Goal: Information Seeking & Learning: Learn about a topic

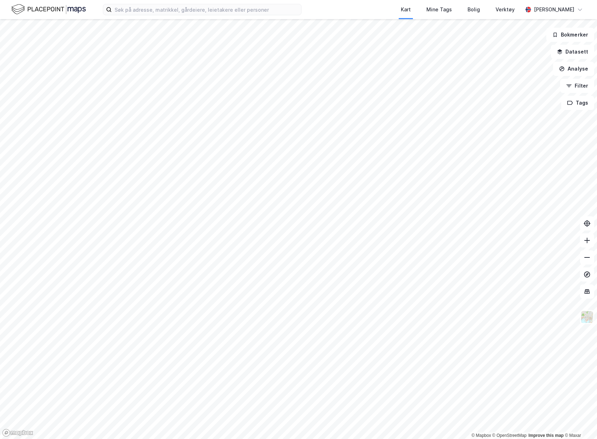
click at [171, 15] on div "Kart Mine Tags Bolig Verktøy [PERSON_NAME]" at bounding box center [298, 9] width 597 height 19
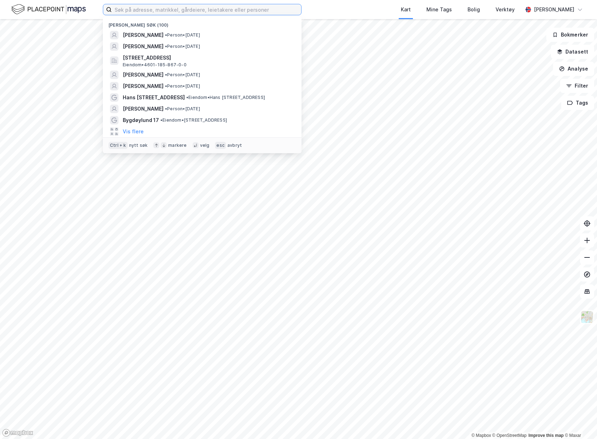
click at [170, 12] on input at bounding box center [206, 9] width 189 height 11
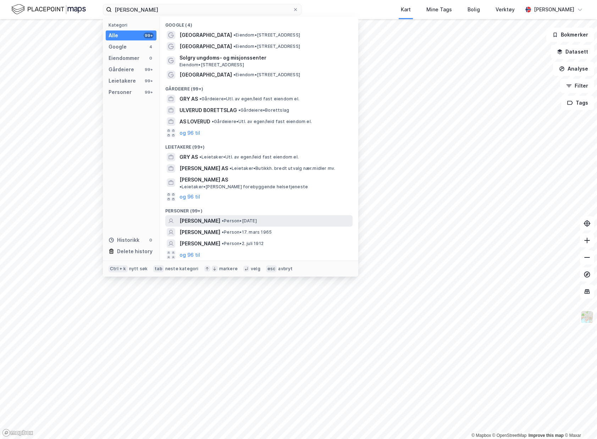
click at [256, 218] on span "• Person • [DATE]" at bounding box center [239, 221] width 35 height 6
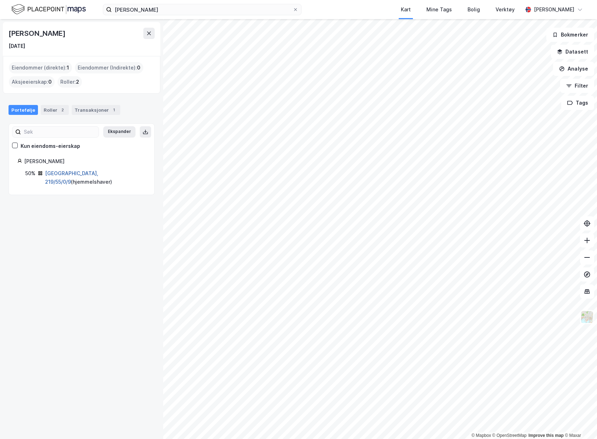
click at [70, 170] on link "[GEOGRAPHIC_DATA], 219/55/0/9" at bounding box center [71, 177] width 53 height 15
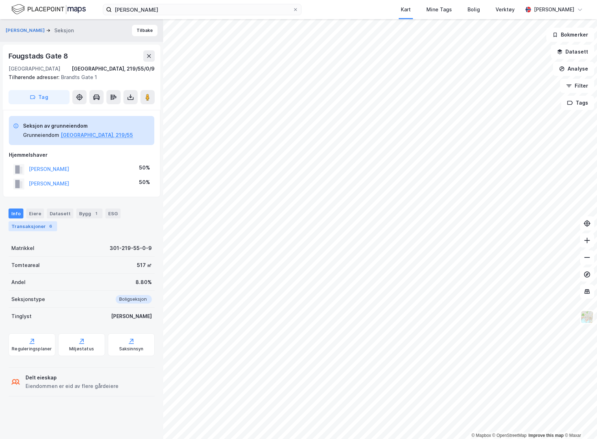
click at [38, 225] on div "Transaksjoner 6" at bounding box center [33, 226] width 49 height 10
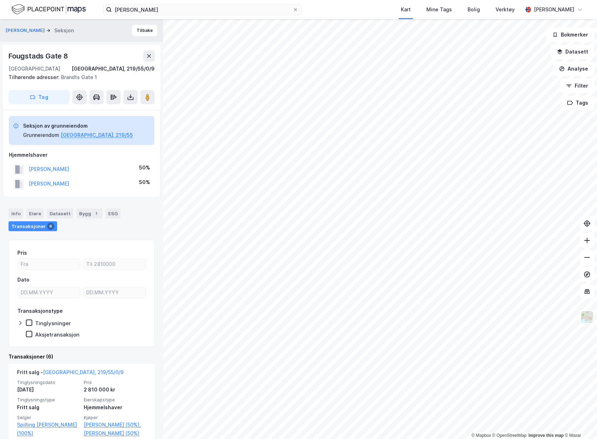
click at [596, 146] on html "[PERSON_NAME] Kart Mine Tags Bolig Verktøy [PERSON_NAME] © Mapbox © OpenStreetM…" at bounding box center [298, 219] width 597 height 439
click at [140, 33] on button "Tilbake" at bounding box center [145, 30] width 26 height 11
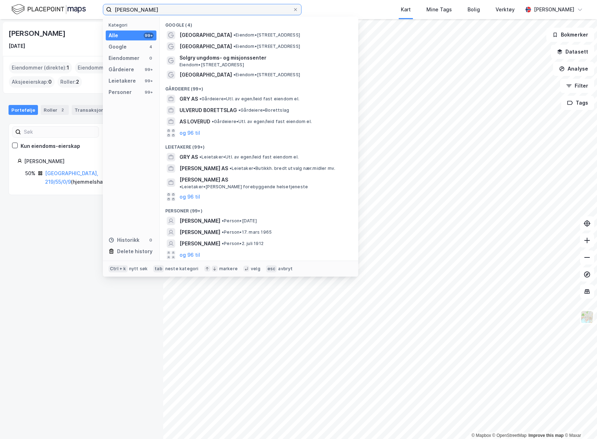
drag, startPoint x: 164, startPoint y: 9, endPoint x: 78, endPoint y: 0, distance: 87.0
click at [86, 1] on div "[PERSON_NAME] Kategori Alle 99+ Google 4 Eiendommer 0 Gårdeiere 99+ Leietakere …" at bounding box center [298, 9] width 597 height 19
paste input "[PERSON_NAME]"
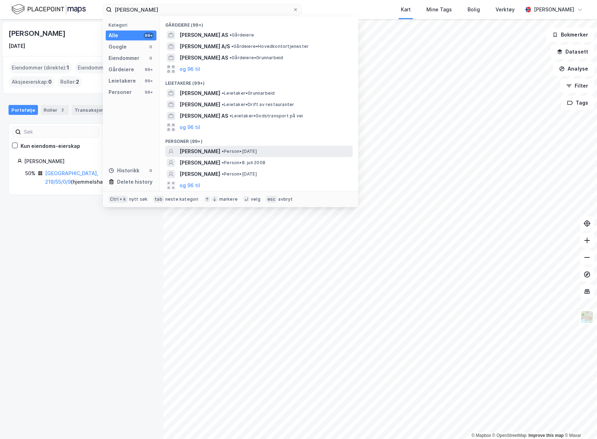
click at [314, 151] on div "[PERSON_NAME] • Person • [DATE]" at bounding box center [265, 151] width 172 height 9
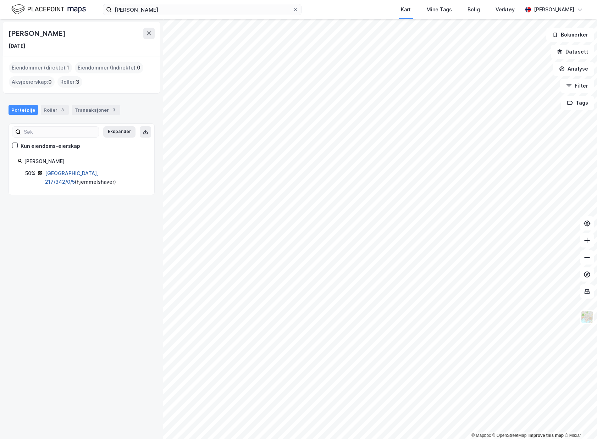
click at [67, 173] on link "[GEOGRAPHIC_DATA], 217/342/0/5" at bounding box center [71, 177] width 53 height 15
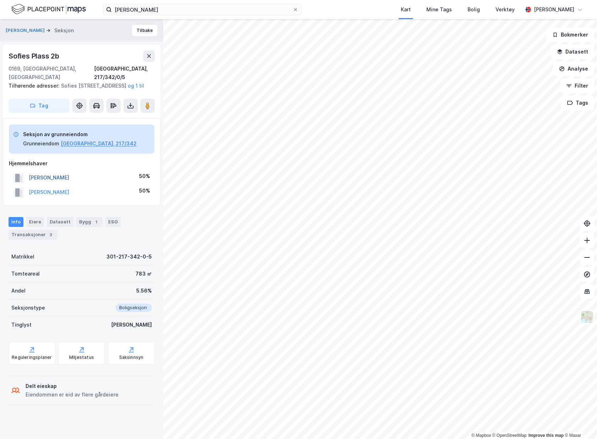
click at [0, 0] on button "[PERSON_NAME]" at bounding box center [0, 0] width 0 height 0
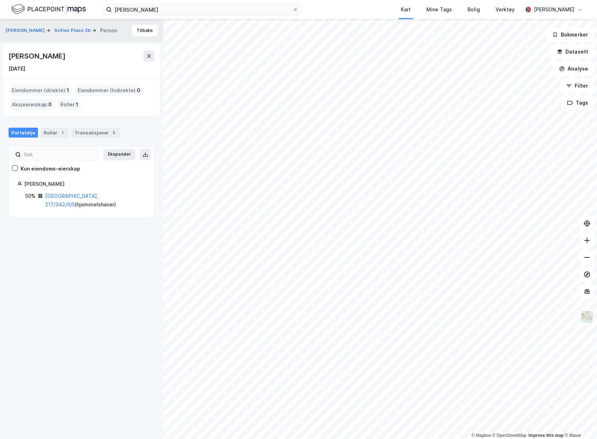
drag, startPoint x: 9, startPoint y: 58, endPoint x: 79, endPoint y: 55, distance: 71.0
click at [79, 55] on div "[PERSON_NAME]" at bounding box center [82, 55] width 146 height 11
copy div "[PERSON_NAME]"
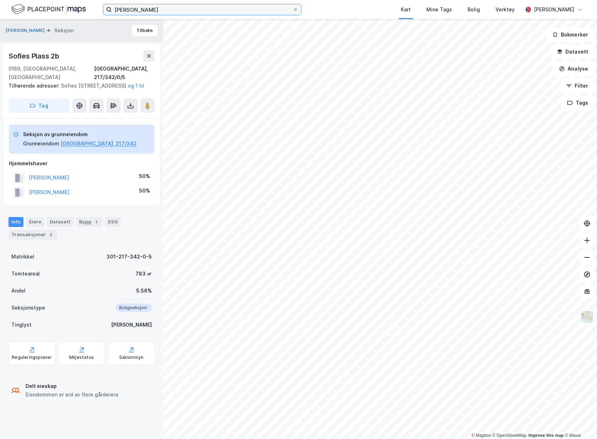
drag, startPoint x: 167, startPoint y: 10, endPoint x: 1, endPoint y: 12, distance: 166.2
click at [78, 11] on div "[PERSON_NAME] Kart Mine Tags Bolig Verktøy [PERSON_NAME]" at bounding box center [298, 9] width 597 height 19
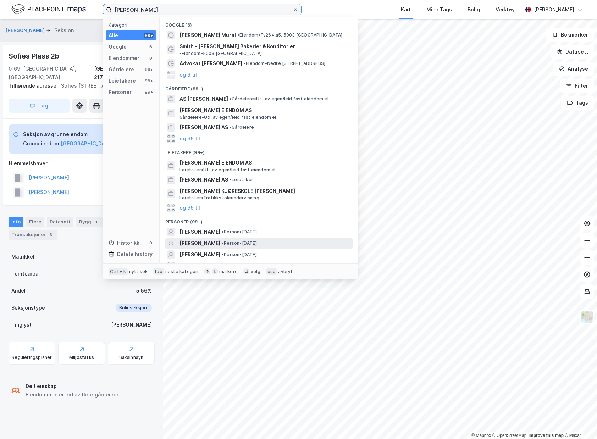
type input "[PERSON_NAME]"
click at [302, 239] on div "[PERSON_NAME] • Person • [DATE]" at bounding box center [265, 243] width 172 height 9
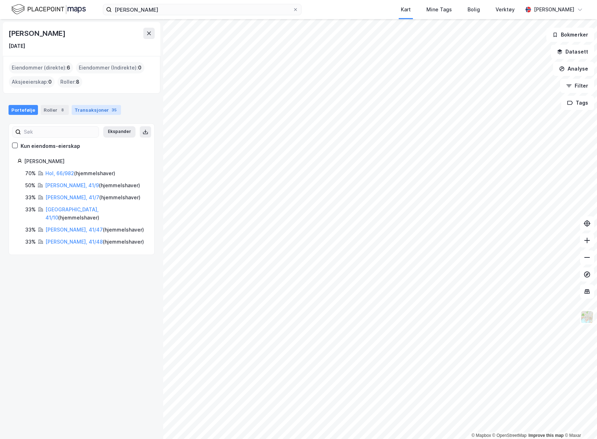
click at [87, 107] on div "Transaksjoner 35" at bounding box center [96, 110] width 49 height 10
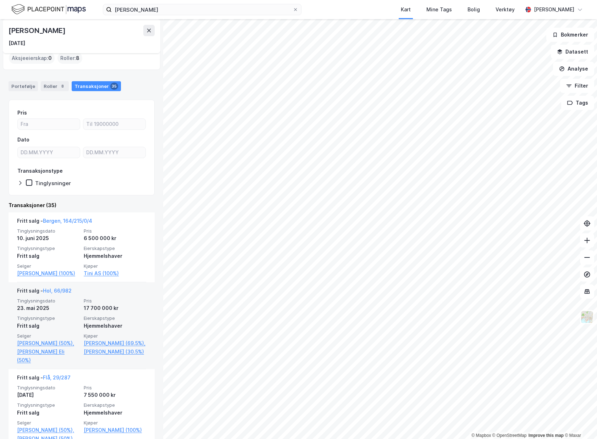
scroll to position [35, 0]
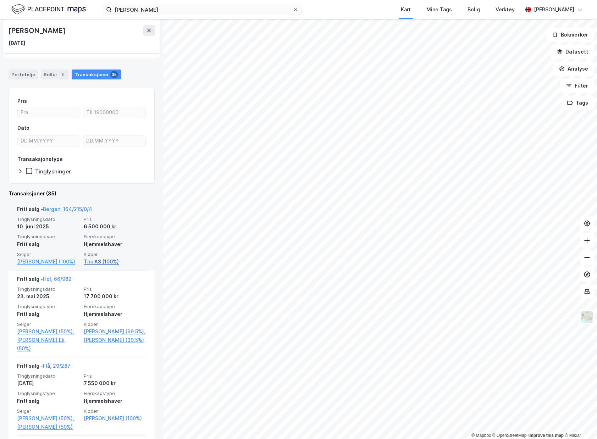
click at [96, 265] on link "Tini AS (100%)" at bounding box center [115, 261] width 62 height 9
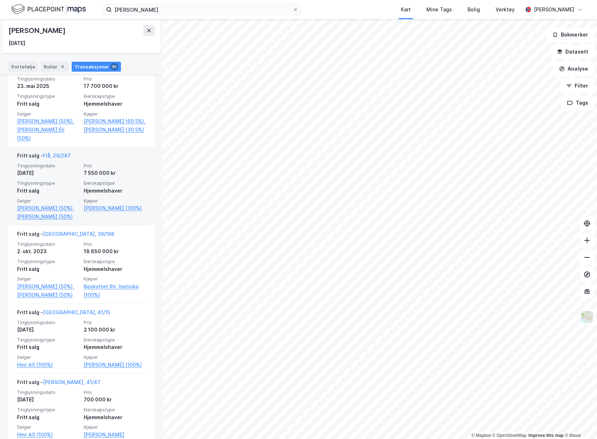
scroll to position [248, 0]
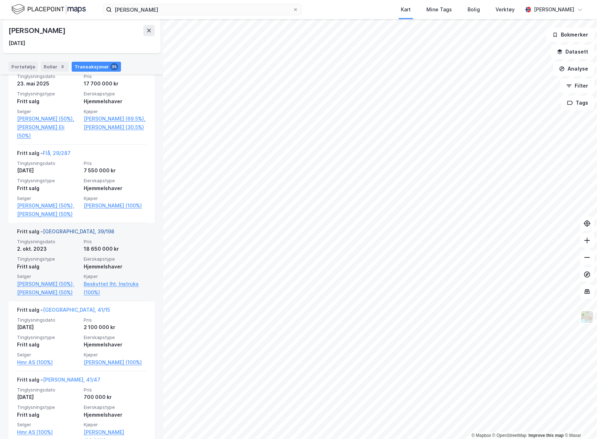
click at [70, 234] on link "[GEOGRAPHIC_DATA], 39/198" at bounding box center [78, 231] width 71 height 6
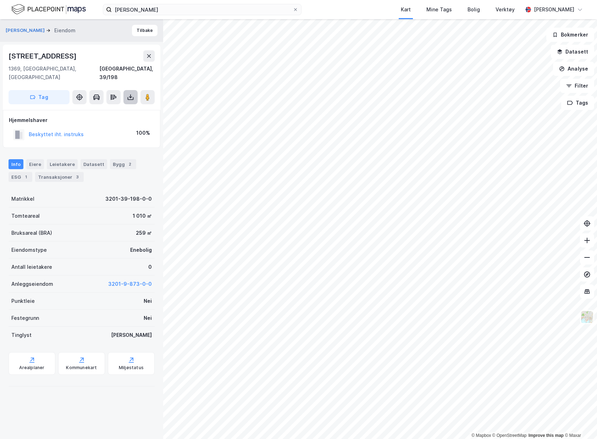
click at [125, 90] on button at bounding box center [130, 97] width 14 height 14
click at [126, 106] on div "Last ned grunnbok" at bounding box center [99, 111] width 75 height 11
click at [83, 190] on div "Matrikkel 3201-39-198-0-0" at bounding box center [82, 198] width 146 height 17
click at [0, 0] on button "Beskyttet iht. instruks" at bounding box center [0, 0] width 0 height 0
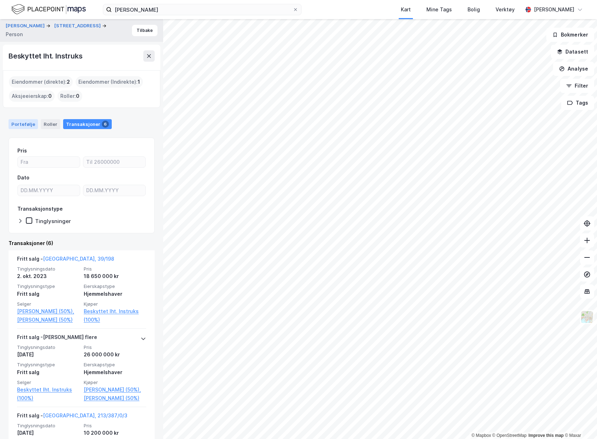
click at [25, 122] on div "Portefølje" at bounding box center [23, 124] width 29 height 10
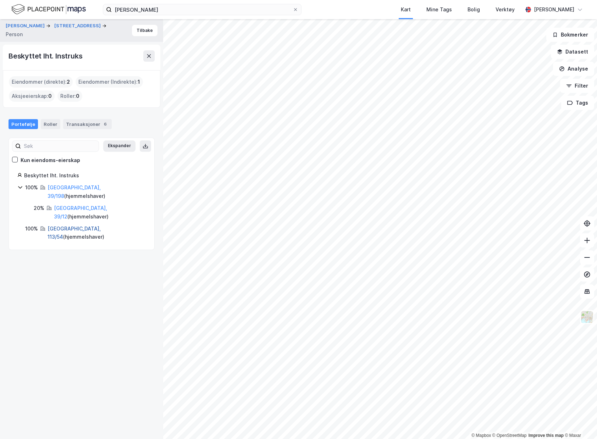
click at [67, 225] on link "[GEOGRAPHIC_DATA], 113/54" at bounding box center [73, 232] width 53 height 15
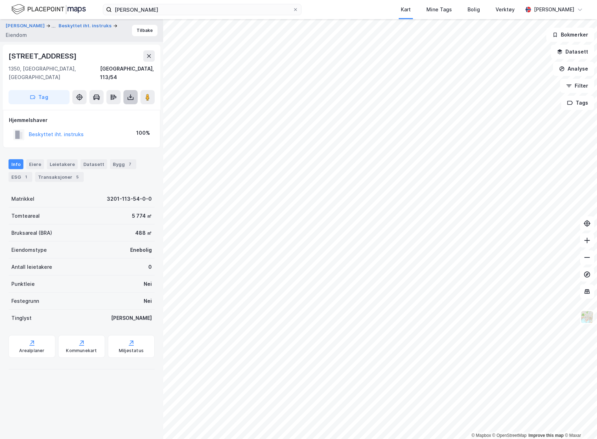
click at [127, 90] on button at bounding box center [130, 97] width 14 height 14
click at [112, 108] on div "Last ned grunnbok" at bounding box center [95, 111] width 41 height 6
click at [0, 0] on button "Beskyttet iht. instruks" at bounding box center [0, 0] width 0 height 0
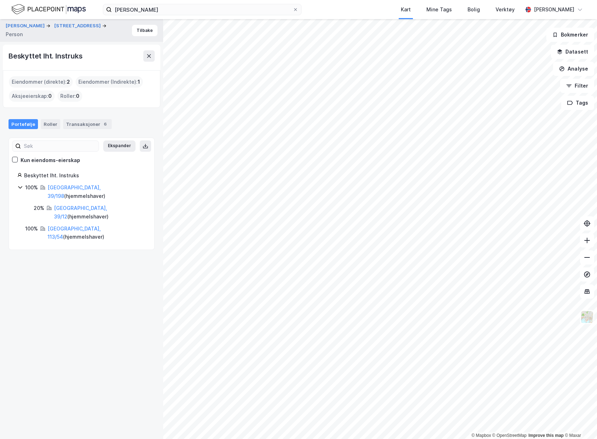
click at [72, 129] on div "Portefølje Roller Transaksjoner 6" at bounding box center [81, 121] width 163 height 21
click at [77, 123] on div "Transaksjoner 6" at bounding box center [87, 124] width 49 height 10
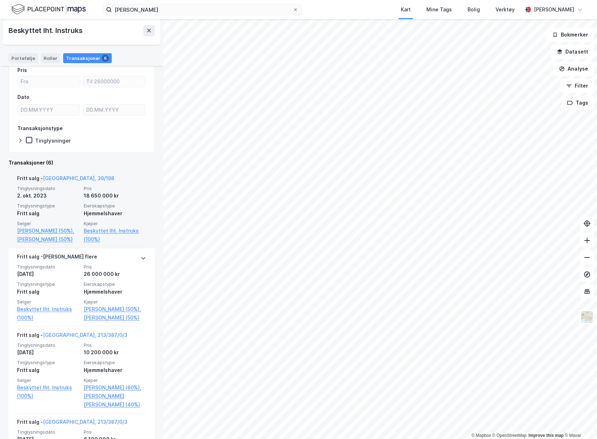
scroll to position [142, 0]
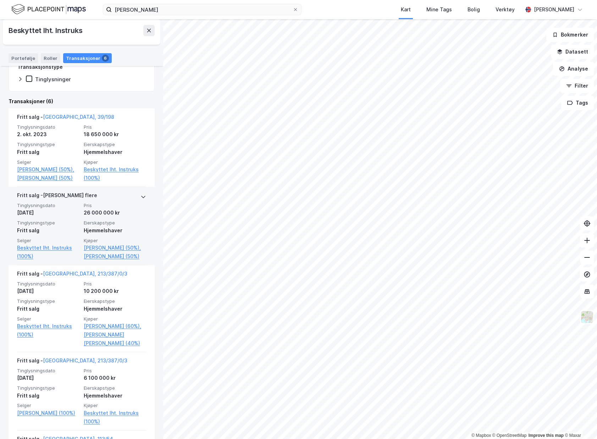
click at [90, 202] on div "[PERSON_NAME] flere" at bounding box center [81, 196] width 129 height 11
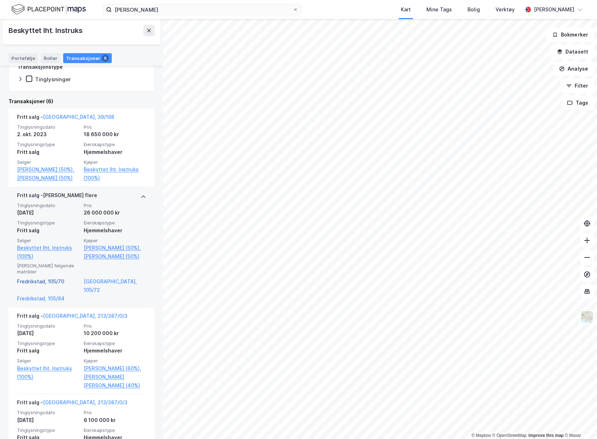
click at [61, 293] on link "Fredrikstad, 105/70" at bounding box center [48, 285] width 62 height 17
